Goal: Task Accomplishment & Management: Manage account settings

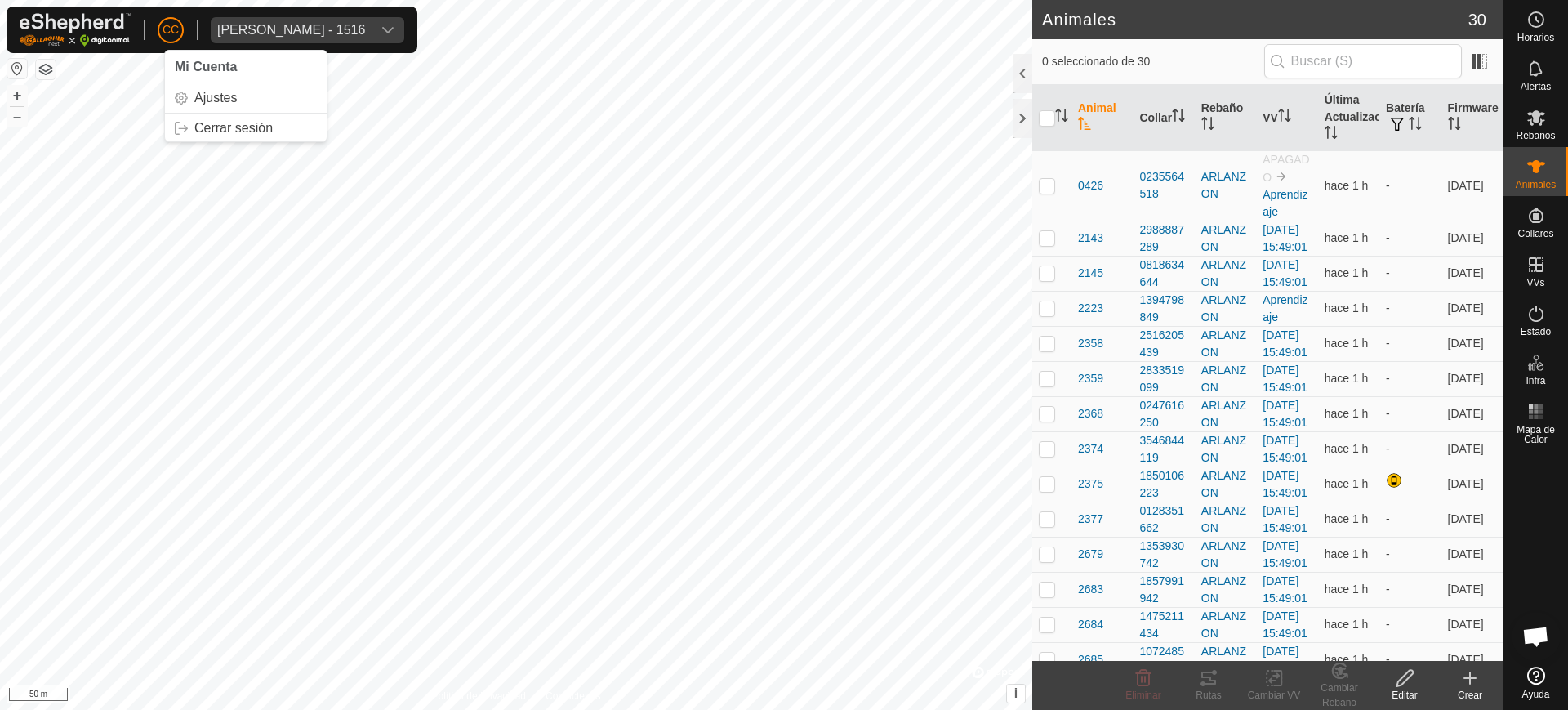
scroll to position [1301, 0]
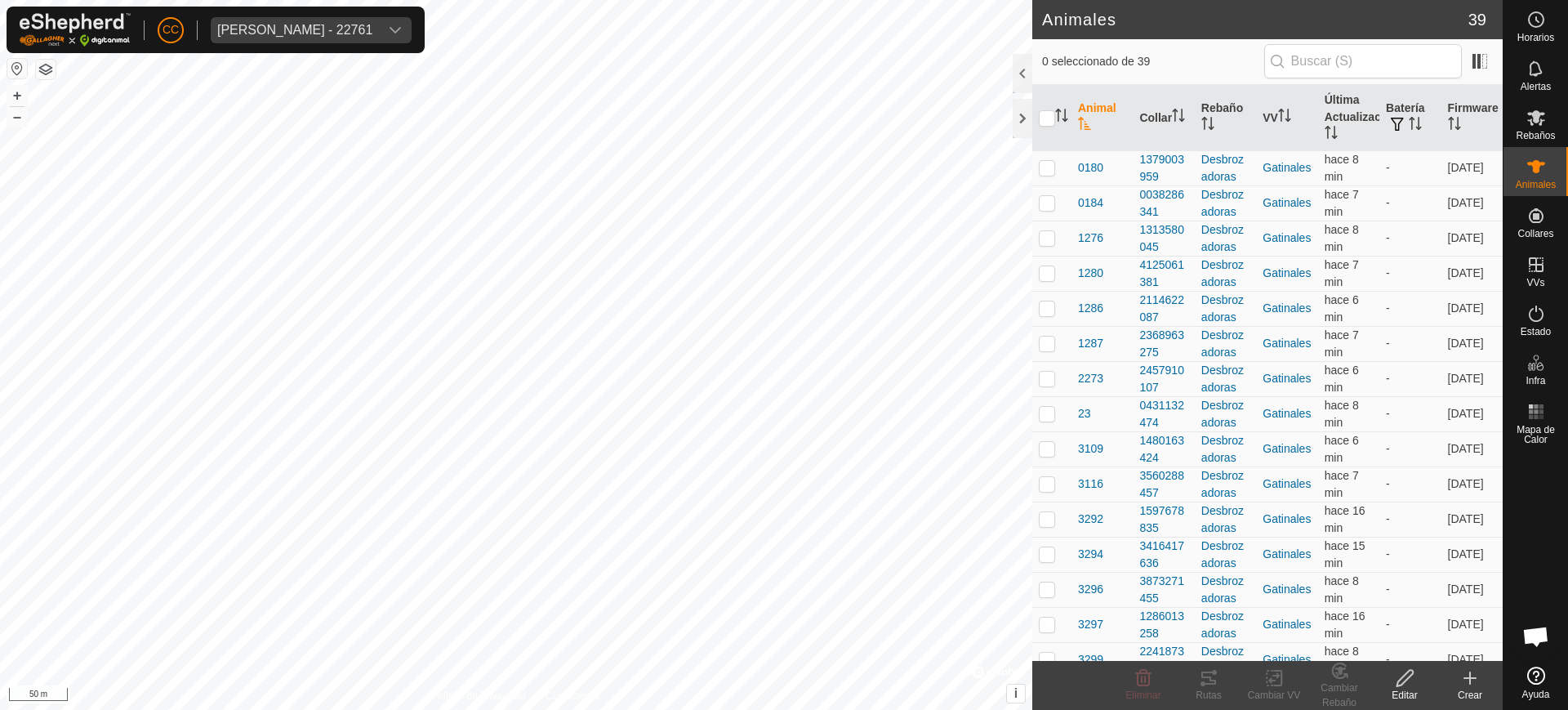
scroll to position [1301, 0]
click at [261, 27] on span "Anca Sanda Bercian - 22761" at bounding box center [295, 29] width 169 height 26
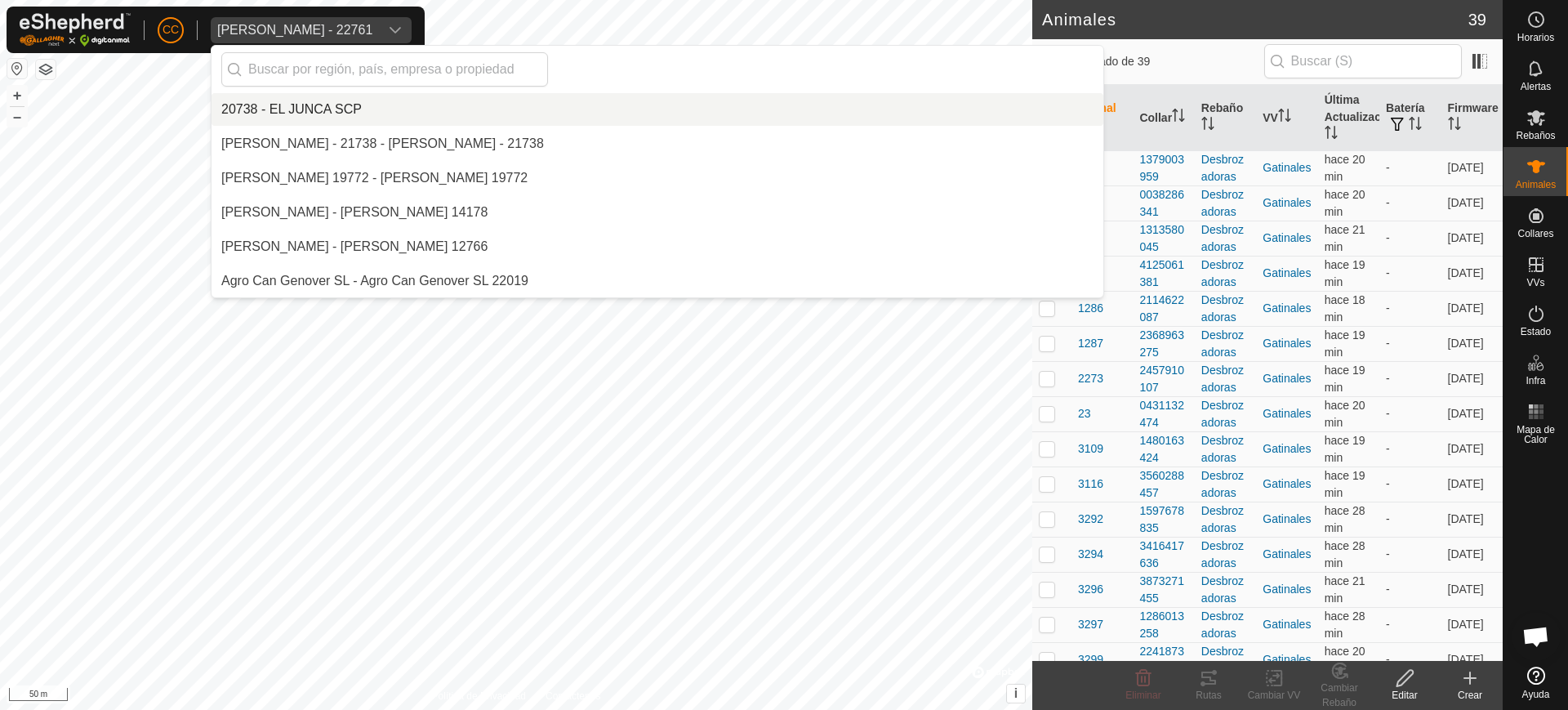
scroll to position [0, 0]
click at [263, 28] on div "Anca Sanda Bercian - 22761" at bounding box center [295, 30] width 155 height 13
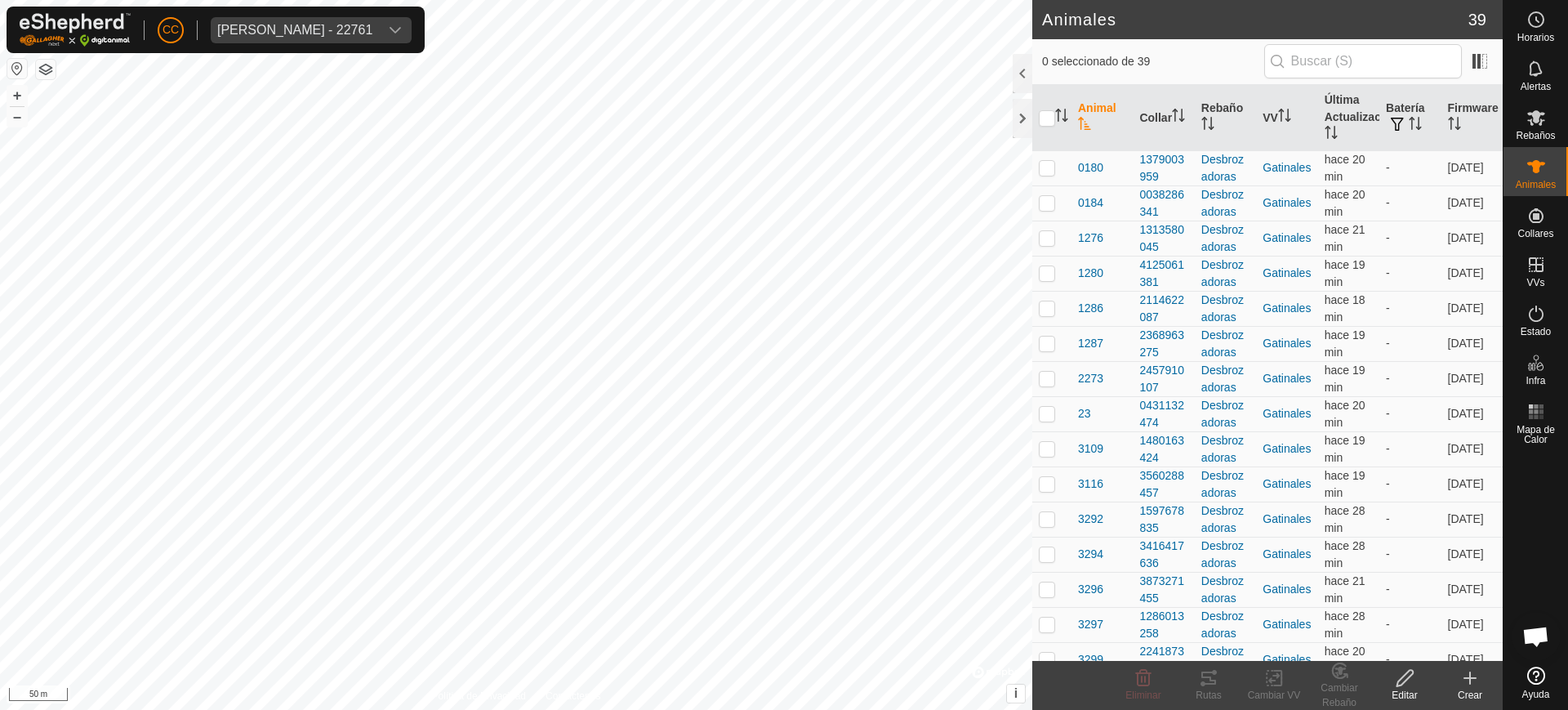
click at [263, 28] on div "Anca Sanda Bercian - 22761" at bounding box center [295, 30] width 155 height 13
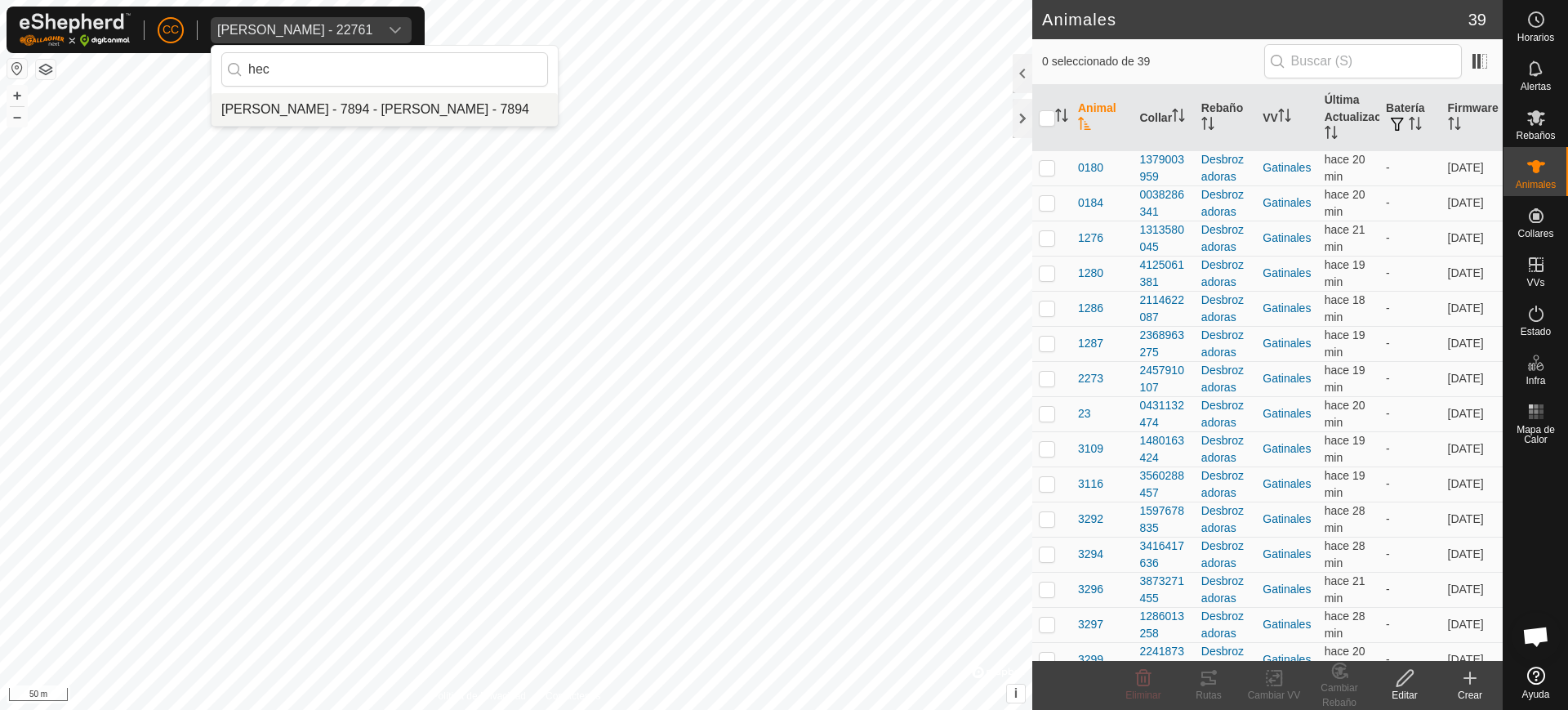
type input "hec"
click at [336, 111] on li "[PERSON_NAME] - 7894 - [PERSON_NAME] - 7894" at bounding box center [384, 109] width 346 height 33
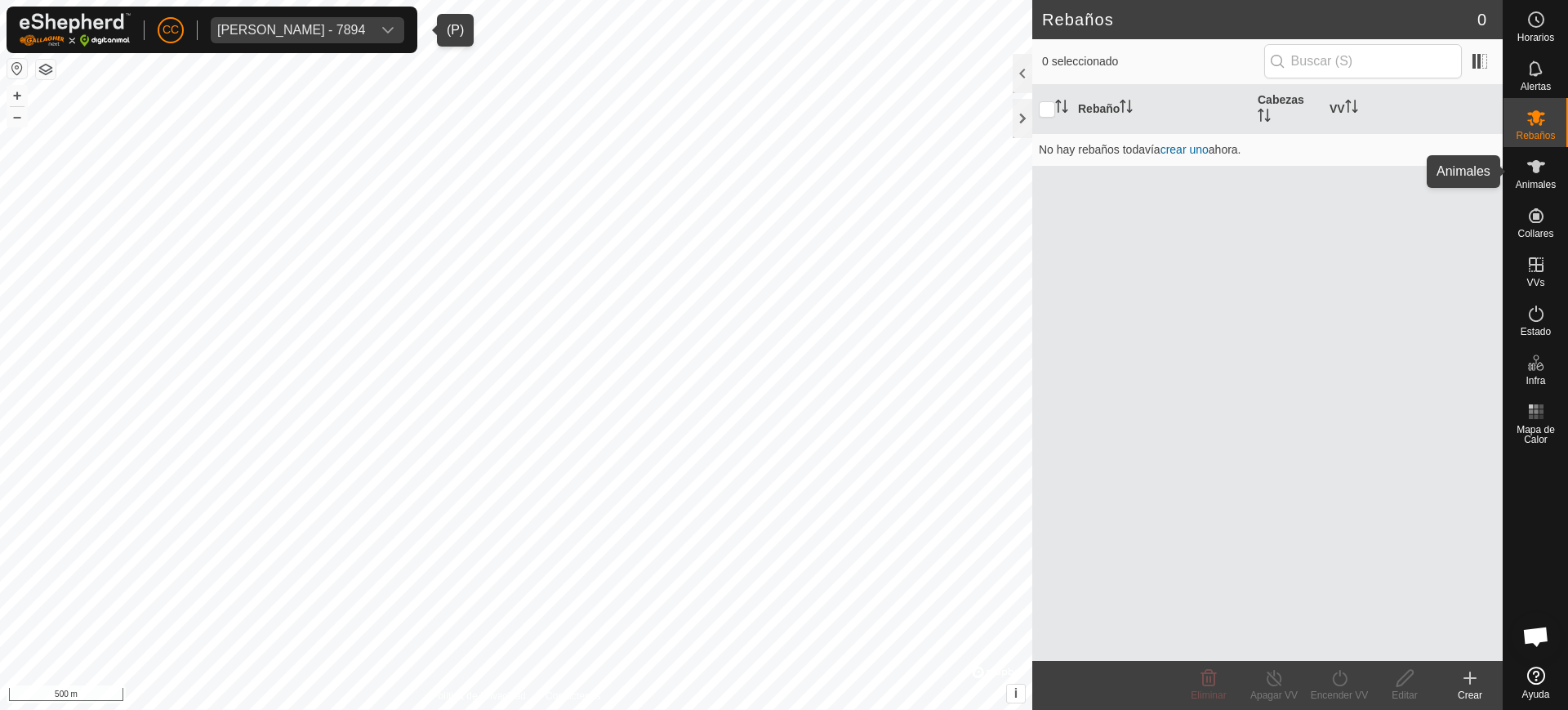
click at [1549, 185] on span "Animales" at bounding box center [1535, 184] width 40 height 10
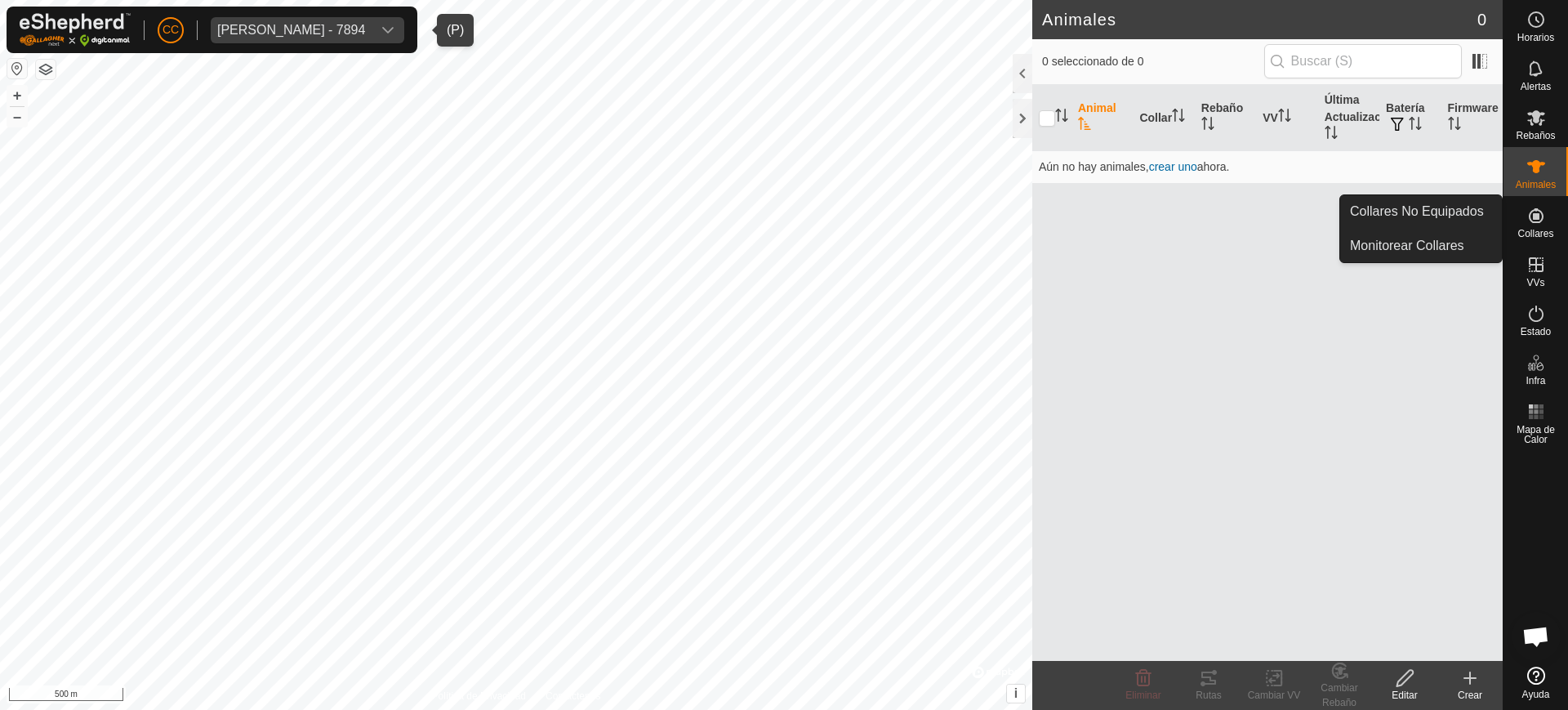
click at [1545, 212] on icon at bounding box center [1536, 216] width 20 height 20
click at [1462, 207] on link "Collares No Equipados" at bounding box center [1421, 211] width 162 height 33
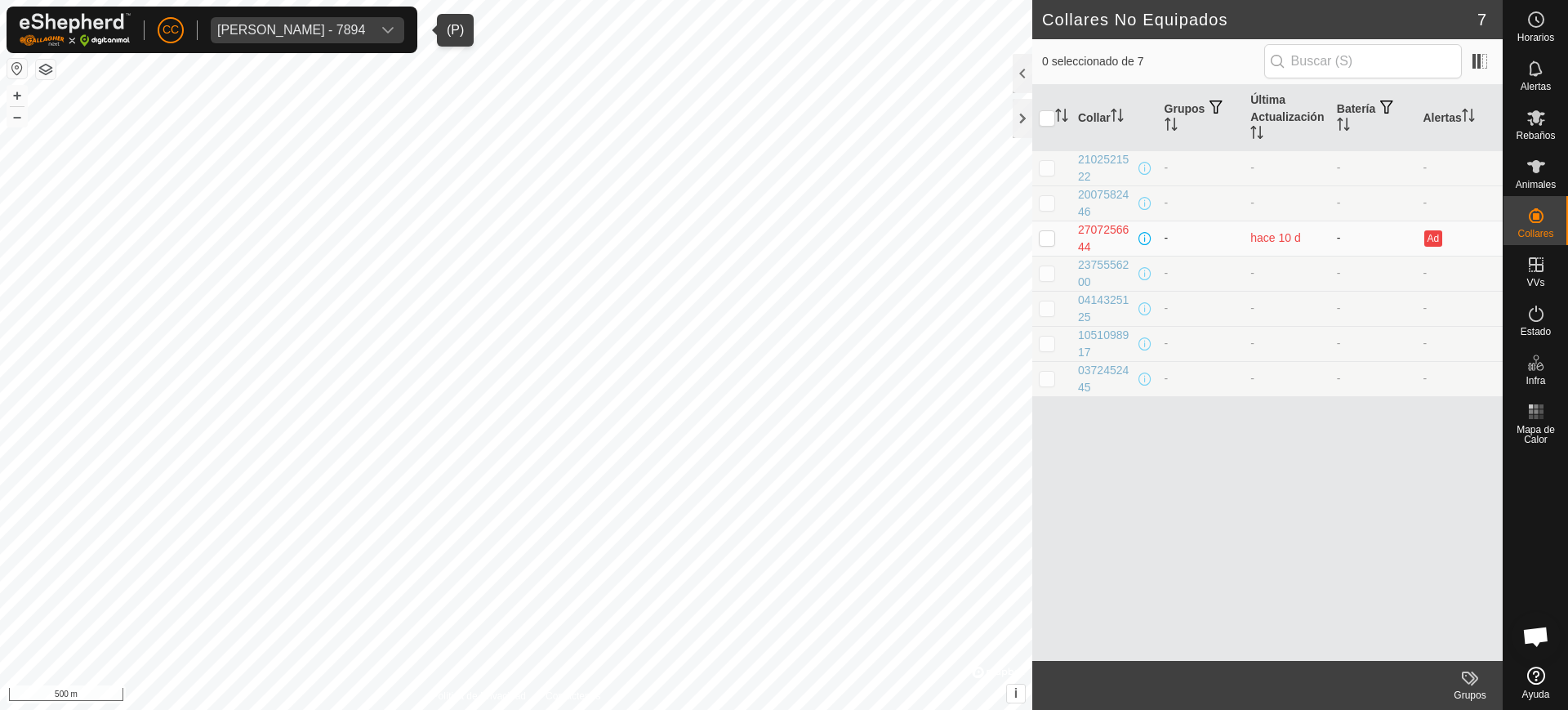
click at [1223, 225] on td "-" at bounding box center [1202, 238] width 87 height 36
click at [1259, 136] on icon "Activar para ordenar" at bounding box center [1260, 138] width 5 height 4
click at [1222, 283] on td "-" at bounding box center [1202, 273] width 87 height 36
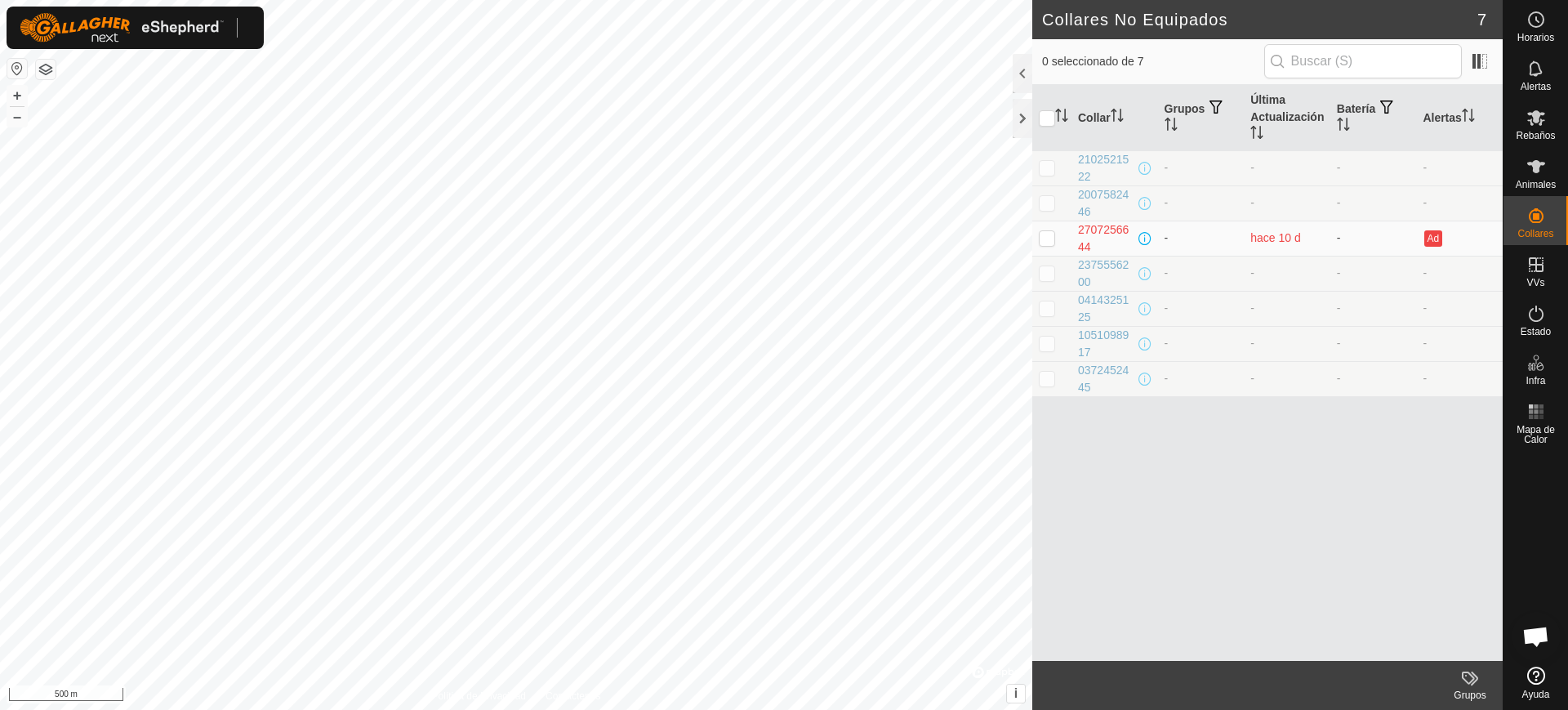
scroll to position [1301, 0]
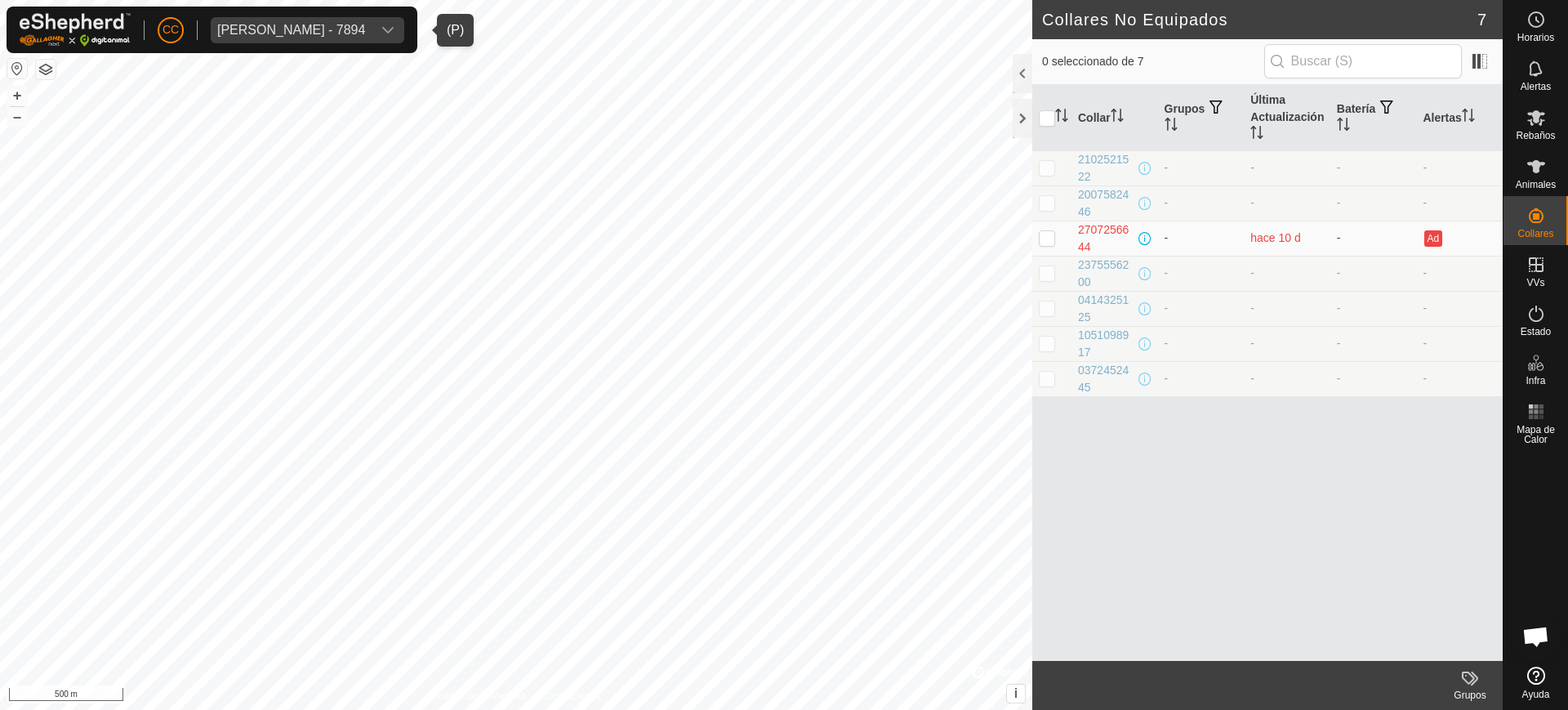
click at [335, 24] on div "[PERSON_NAME] - 7894" at bounding box center [291, 30] width 148 height 13
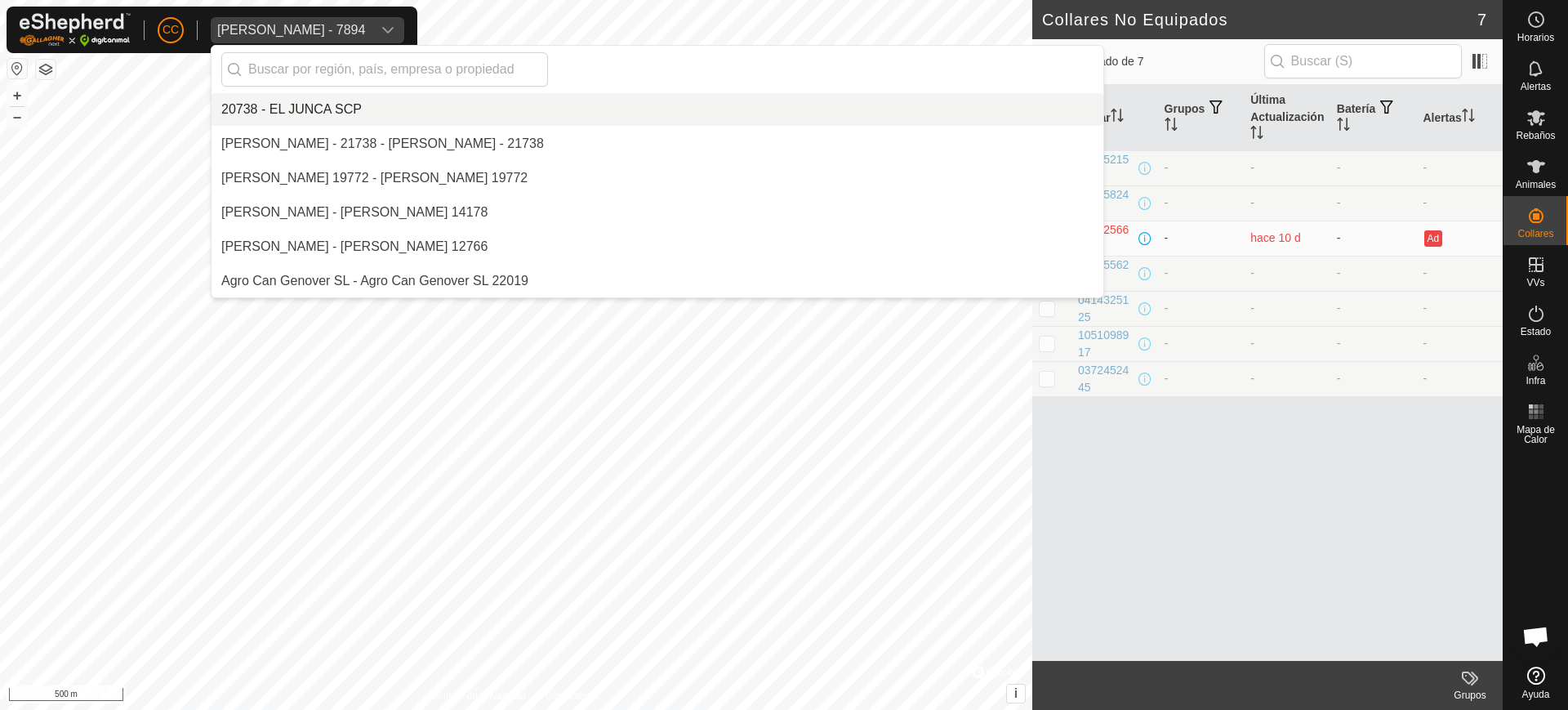
scroll to position [5557, 0]
